Goal: Task Accomplishment & Management: Complete application form

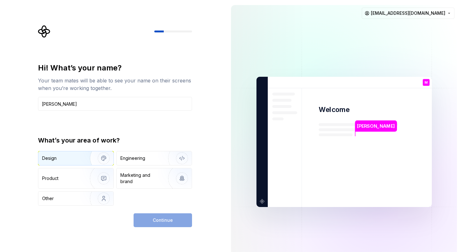
type input "[PERSON_NAME]"
click at [72, 160] on div "Design" at bounding box center [62, 158] width 40 height 6
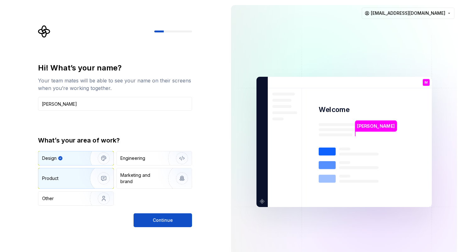
click at [73, 177] on div "Product" at bounding box center [62, 178] width 41 height 6
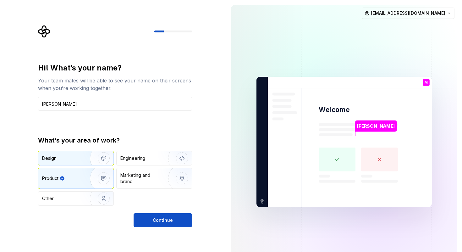
click at [82, 158] on img "button" at bounding box center [99, 158] width 40 height 42
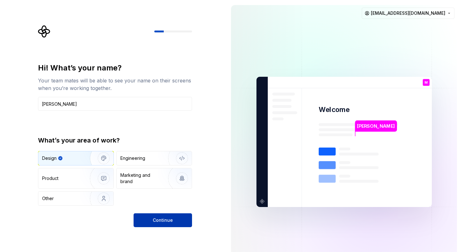
click at [146, 223] on button "Continue" at bounding box center [163, 220] width 58 height 14
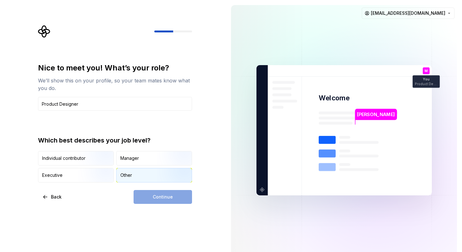
type input "Product Designer"
click at [121, 174] on div "Other" at bounding box center [126, 175] width 12 height 6
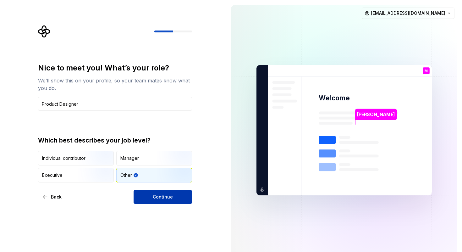
click at [145, 195] on button "Continue" at bounding box center [163, 197] width 58 height 14
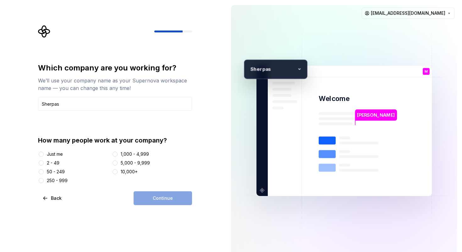
type input "Sherpas"
click at [41, 164] on button "2 - 49" at bounding box center [41, 162] width 5 height 5
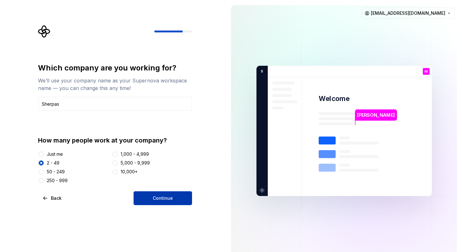
click at [163, 196] on span "Continue" at bounding box center [163, 198] width 20 height 6
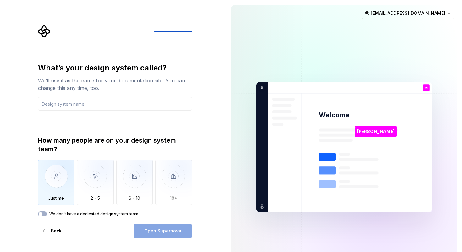
click at [62, 178] on img "button" at bounding box center [56, 181] width 37 height 42
click at [98, 105] on input "text" at bounding box center [115, 104] width 154 height 14
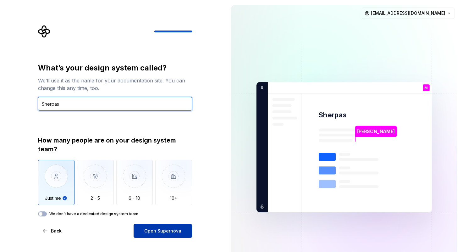
type input "Sherpas"
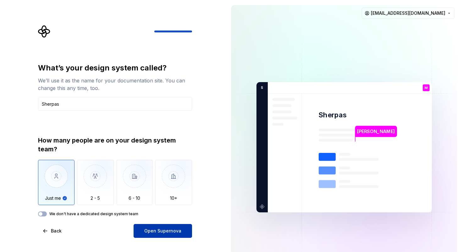
click at [148, 231] on span "Open Supernova" at bounding box center [162, 230] width 37 height 6
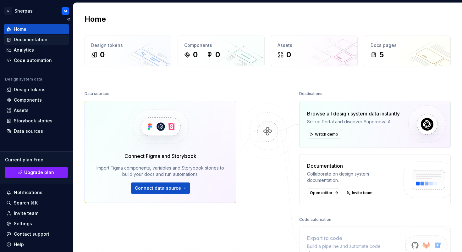
click at [39, 42] on div "Documentation" at bounding box center [31, 39] width 34 height 6
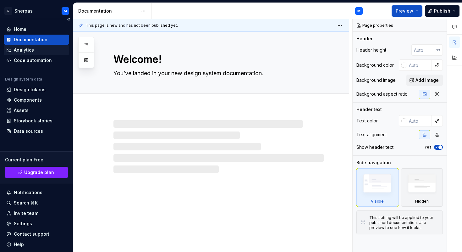
click at [36, 52] on div "Analytics" at bounding box center [36, 50] width 60 height 6
type textarea "*"
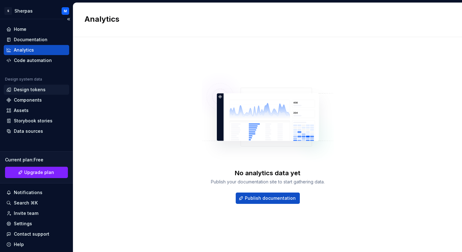
click at [35, 90] on div "Design tokens" at bounding box center [30, 89] width 32 height 6
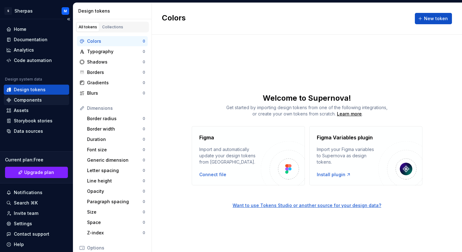
click at [36, 104] on div "Components" at bounding box center [36, 100] width 65 height 10
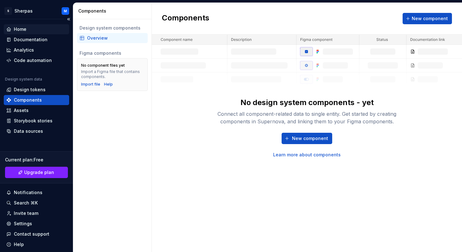
click at [28, 31] on div "Home" at bounding box center [36, 29] width 60 height 6
